Goal: Obtain resource: Download file/media

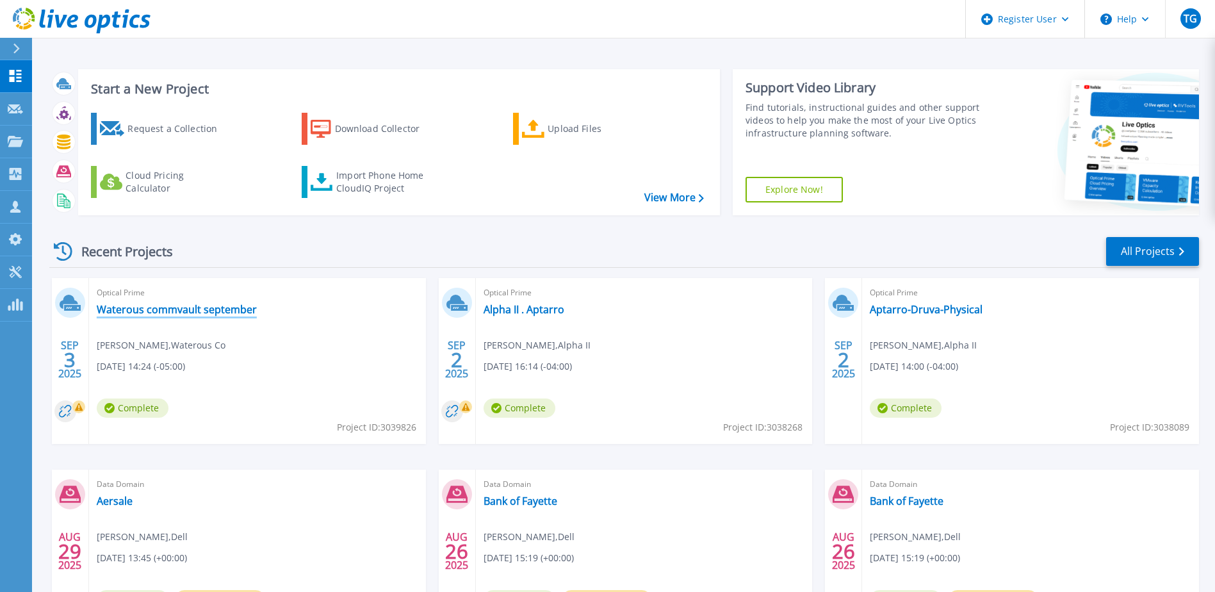
click at [216, 312] on link "Waterous commvault september" at bounding box center [177, 309] width 160 height 13
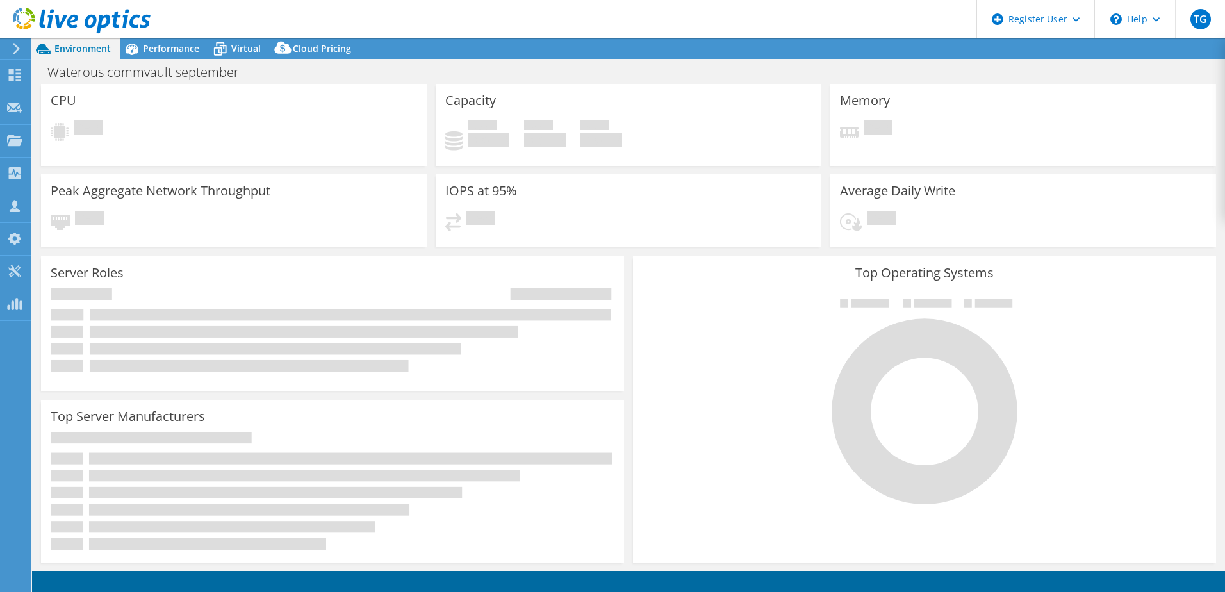
select select "USD"
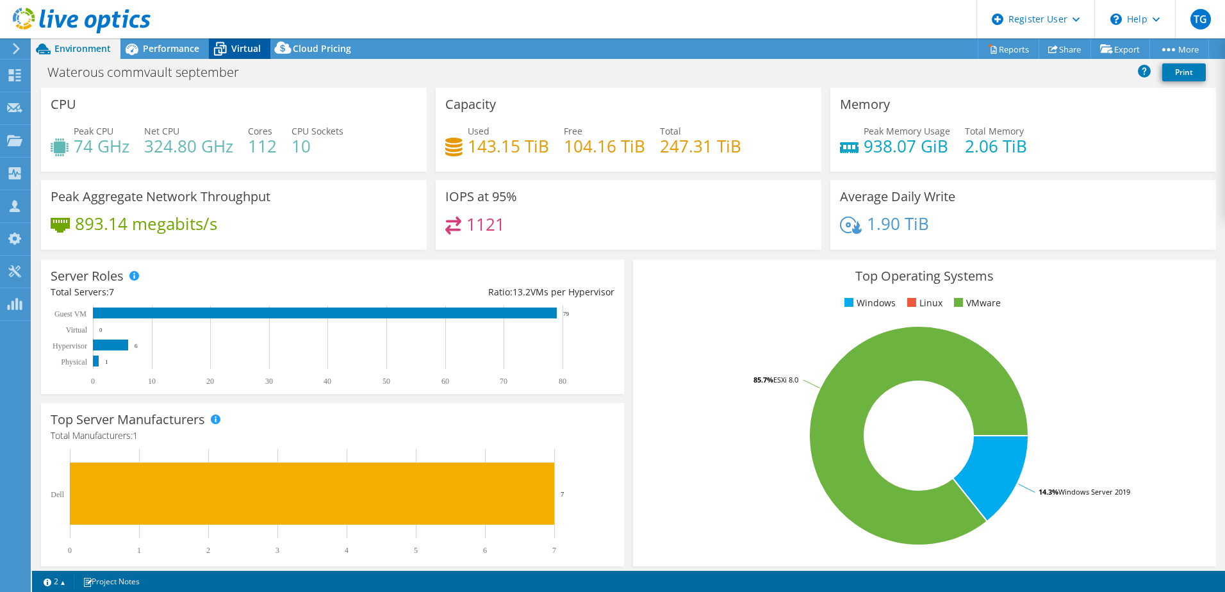
click at [242, 49] on span "Virtual" at bounding box center [245, 48] width 29 height 12
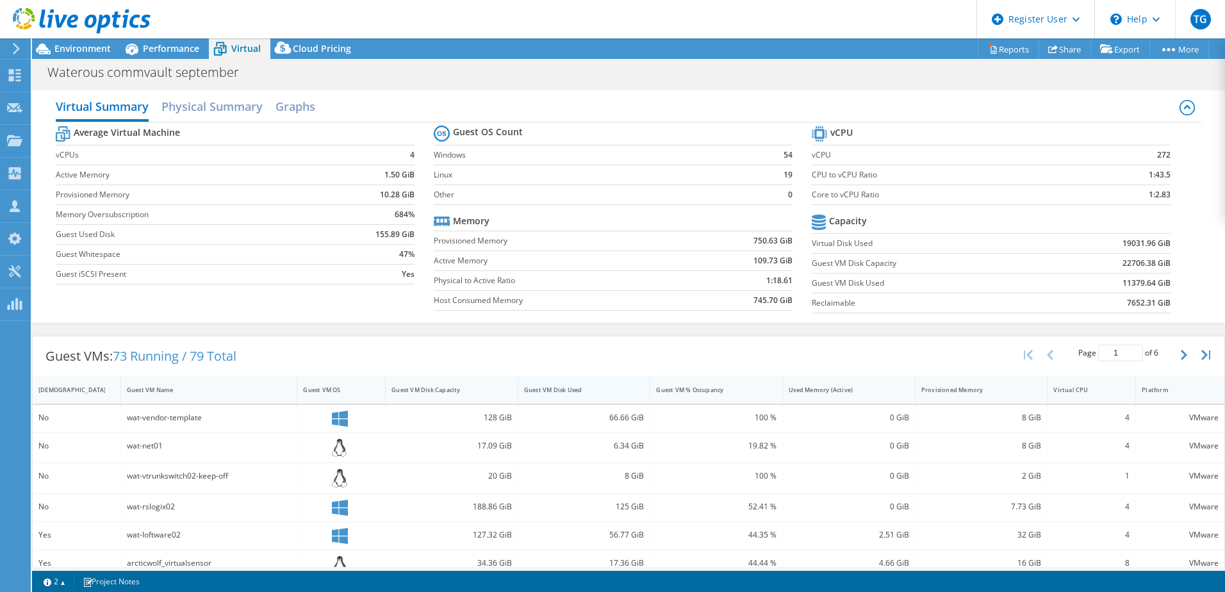
click at [553, 391] on div "Guest VM Disk Used" at bounding box center [576, 390] width 105 height 8
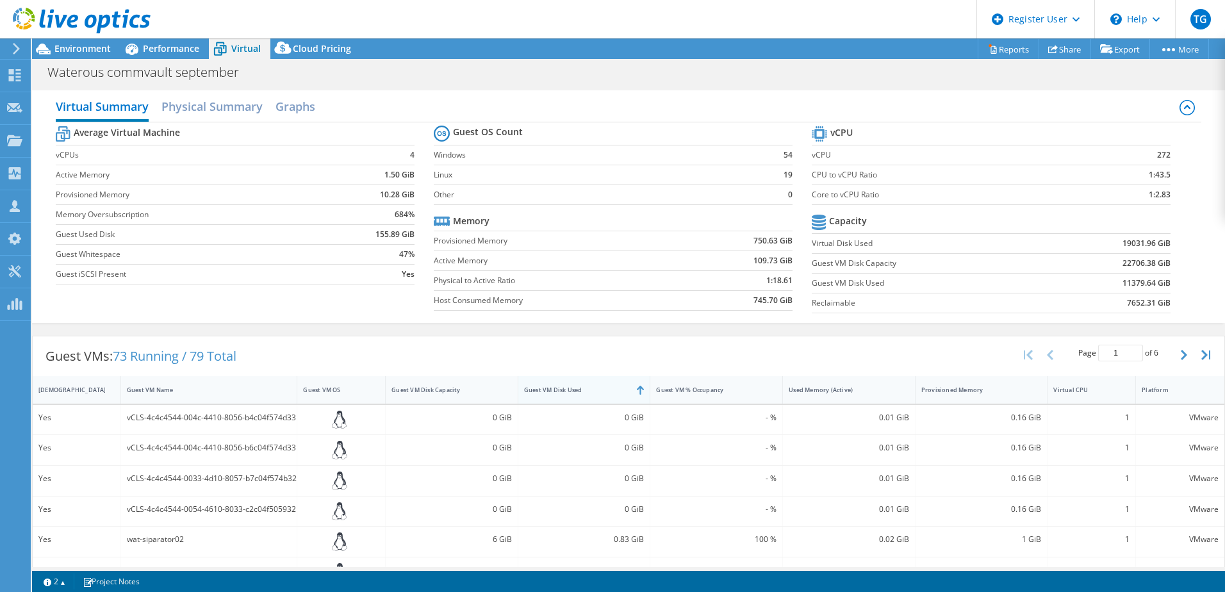
click at [553, 391] on div "Guest VM Disk Used" at bounding box center [576, 390] width 105 height 8
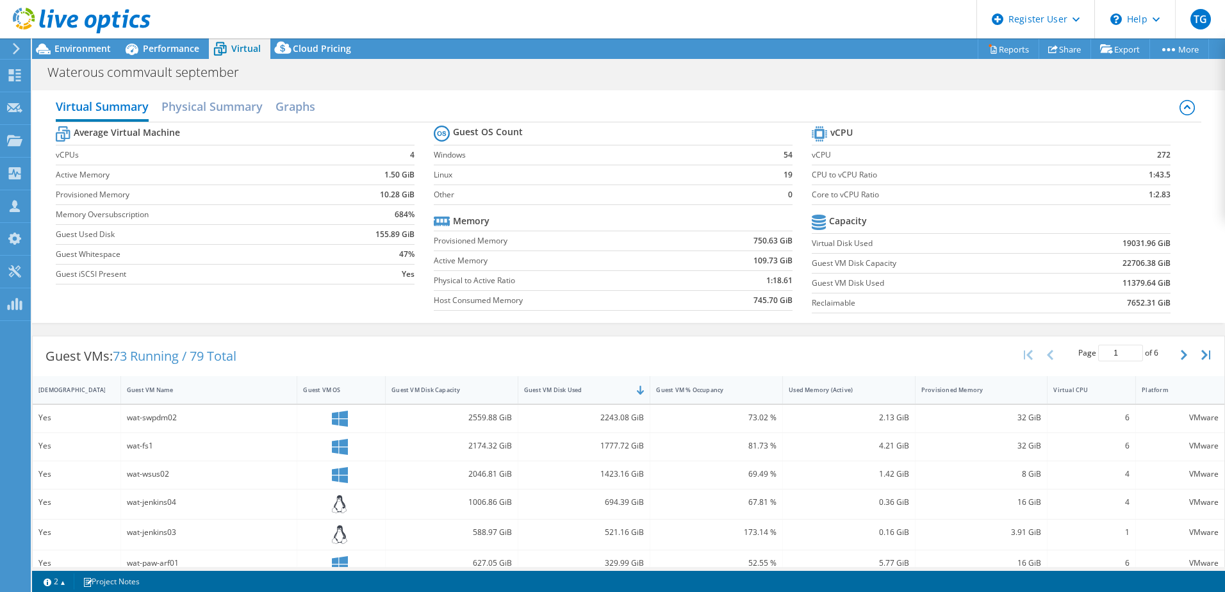
click at [166, 38] on header "TG Dell User [PERSON_NAME] [PERSON_NAME][EMAIL_ADDRESS][PERSON_NAME][DOMAIN_NAM…" at bounding box center [612, 19] width 1225 height 38
click at [159, 41] on div "Performance" at bounding box center [164, 48] width 88 height 20
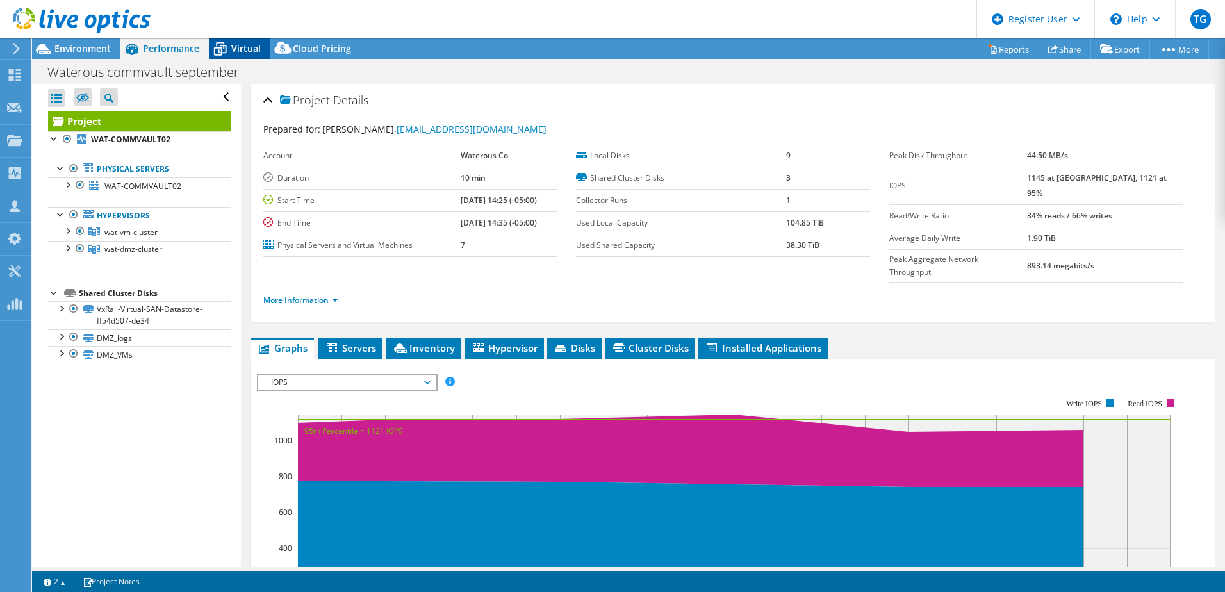
click at [246, 47] on span "Virtual" at bounding box center [245, 48] width 29 height 12
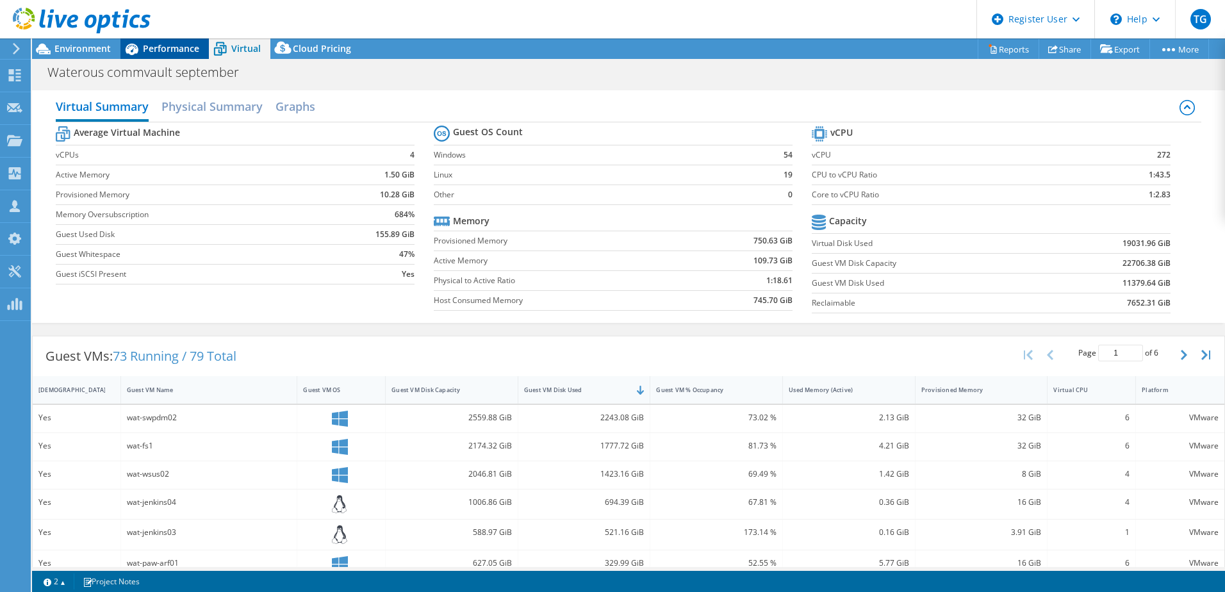
click at [131, 43] on icon at bounding box center [131, 49] width 22 height 22
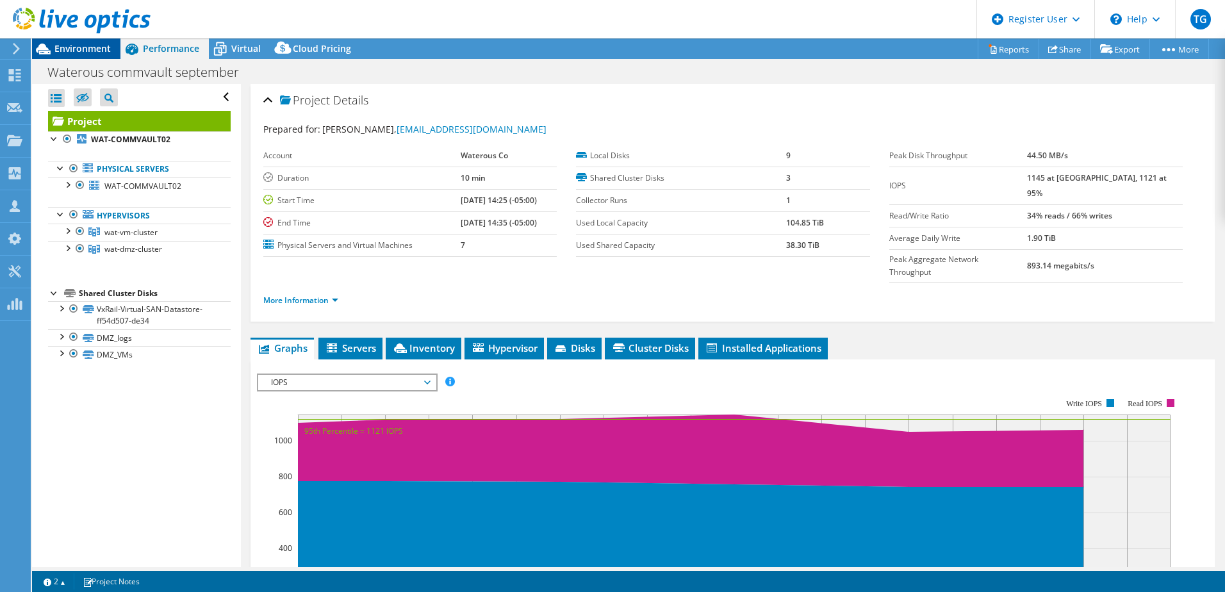
click at [93, 46] on span "Environment" at bounding box center [82, 48] width 56 height 12
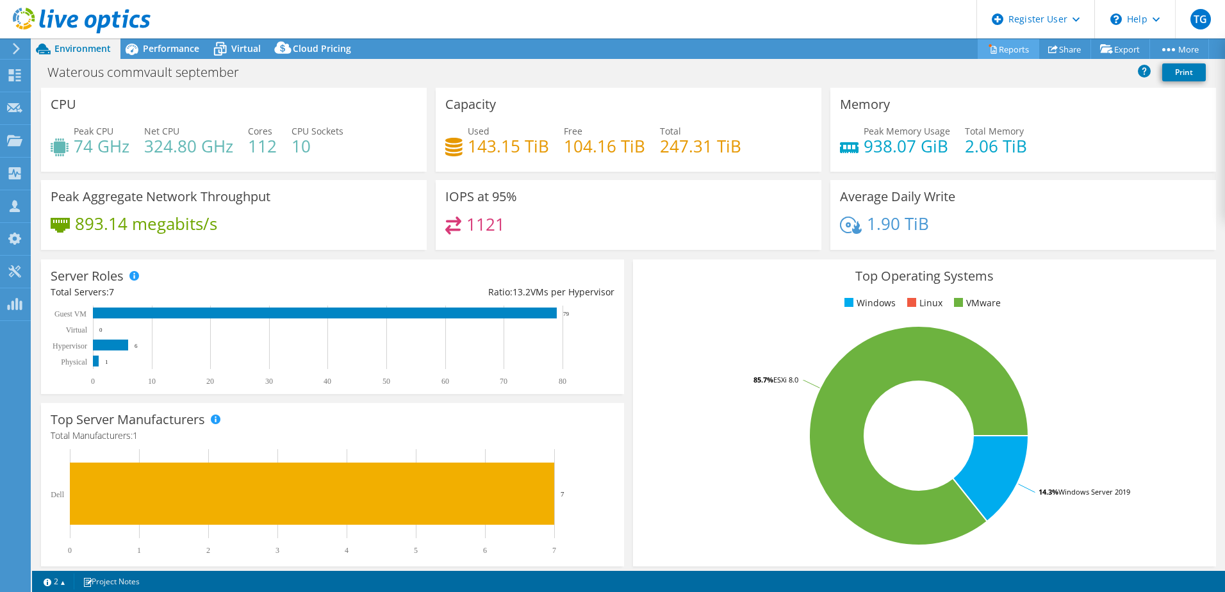
click at [1015, 49] on link "Reports" at bounding box center [1007, 49] width 61 height 20
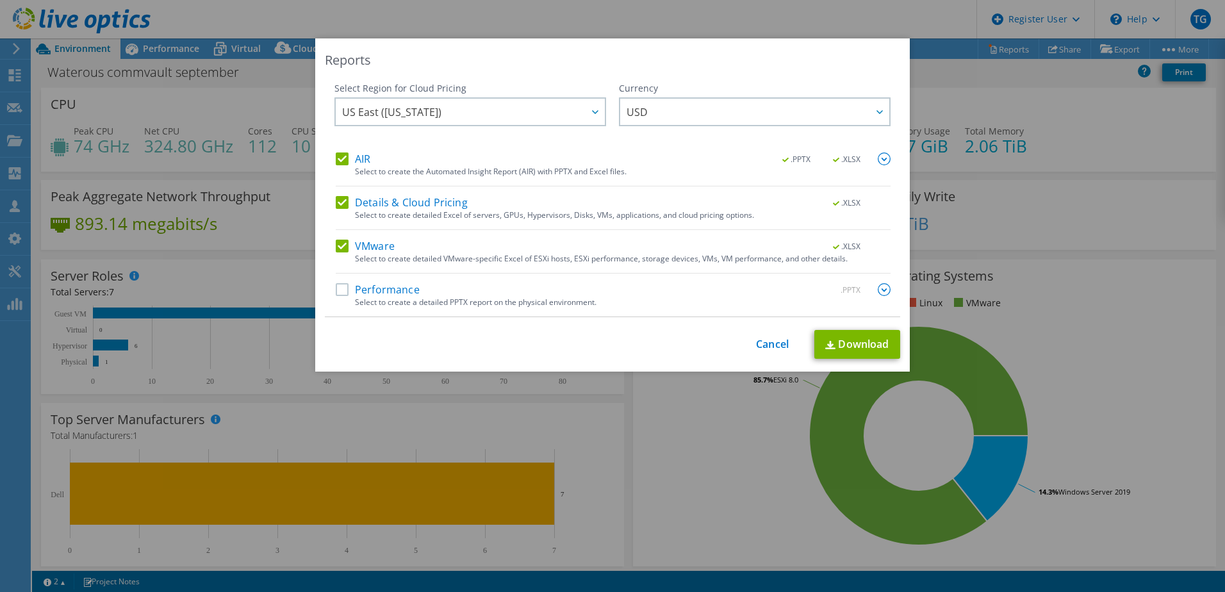
click at [355, 190] on div "AIR .PPTX .XLSX Select to create the Automated Insight Report (AIR) with PPTX a…" at bounding box center [613, 234] width 555 height 164
click at [344, 201] on label "Details & Cloud Pricing" at bounding box center [402, 202] width 132 height 13
click at [0, 0] on input "Details & Cloud Pricing" at bounding box center [0, 0] width 0 height 0
click at [341, 147] on div "Select Region for Cloud Pricing Asia Pacific ([GEOGRAPHIC_DATA]) [GEOGRAPHIC_DA…" at bounding box center [470, 117] width 272 height 70
click at [347, 159] on label "AIR" at bounding box center [353, 158] width 35 height 13
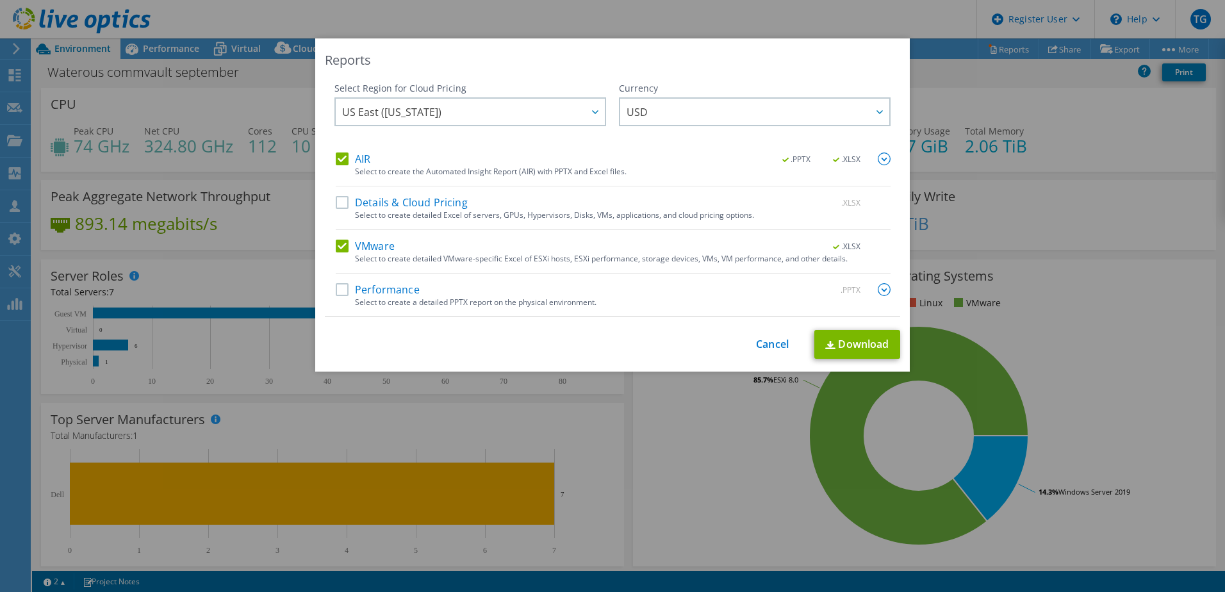
click at [0, 0] on input "AIR" at bounding box center [0, 0] width 0 height 0
click at [897, 333] on div "Reports Select Region for Cloud Pricing Asia Pacific ([GEOGRAPHIC_DATA]) [GEOGR…" at bounding box center [612, 204] width 594 height 333
click at [876, 339] on link "Download" at bounding box center [857, 344] width 86 height 29
click at [1015, 130] on div "Reports Select Region for Cloud Pricing Asia Pacific ([GEOGRAPHIC_DATA]) [GEOGR…" at bounding box center [612, 295] width 1225 height 515
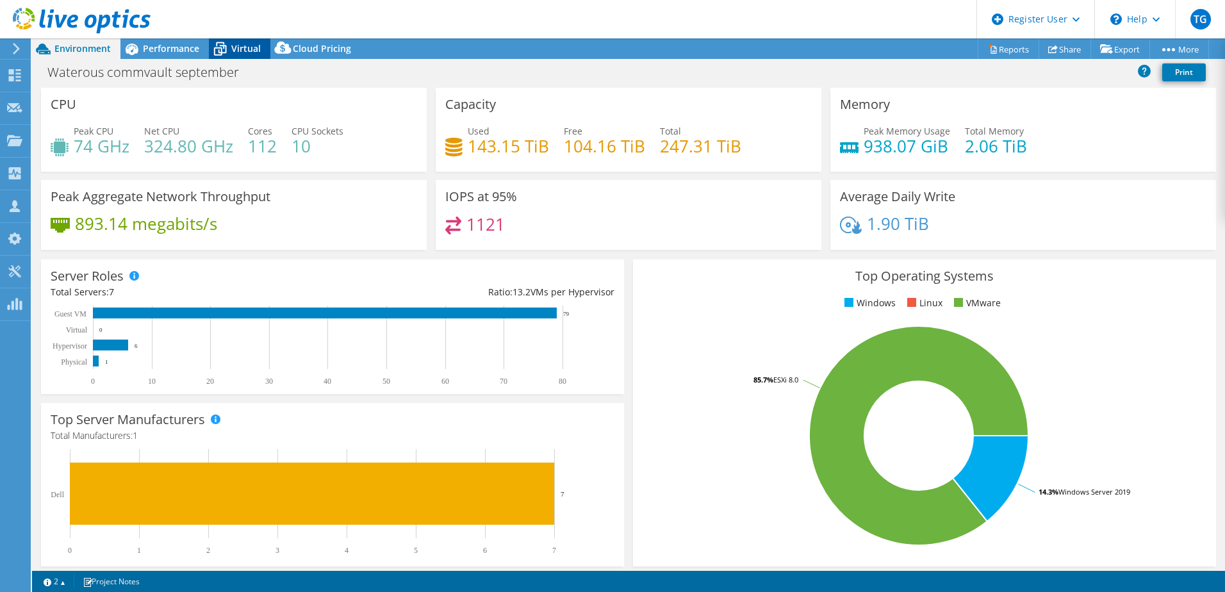
click at [250, 52] on span "Virtual" at bounding box center [245, 48] width 29 height 12
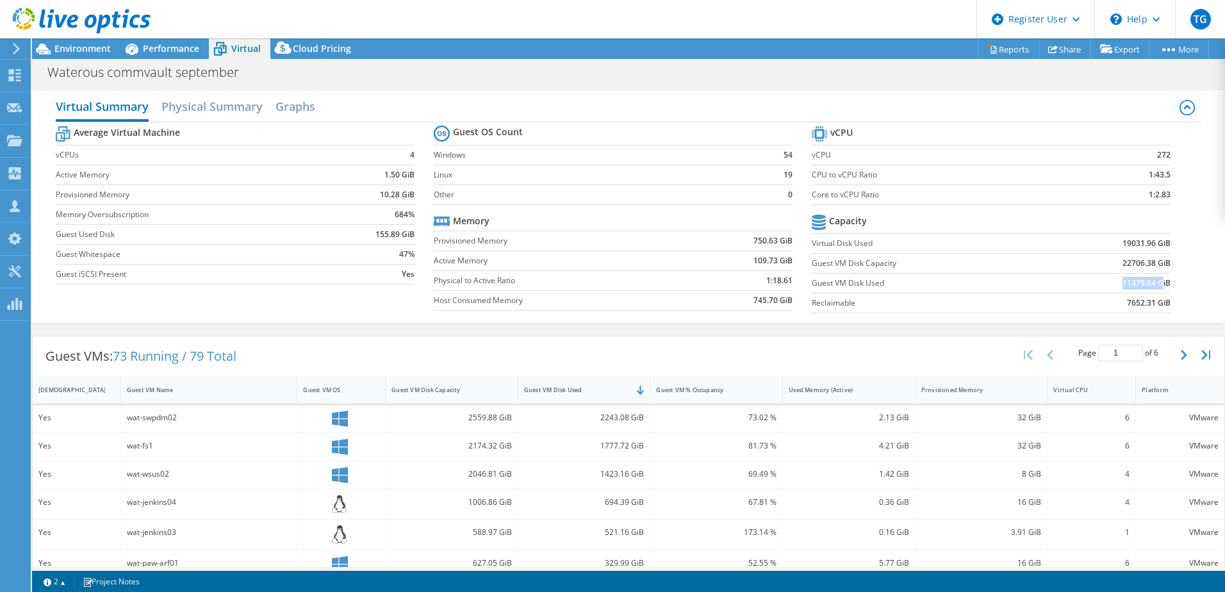
drag, startPoint x: 1107, startPoint y: 288, endPoint x: 1153, endPoint y: 281, distance: 47.2
click at [1153, 281] on td "11379.64 GiB" at bounding box center [1108, 283] width 124 height 20
drag, startPoint x: 1153, startPoint y: 281, endPoint x: 984, endPoint y: 312, distance: 172.5
click at [1046, 295] on td "7652.31 GiB" at bounding box center [1108, 303] width 124 height 20
